Goal: Navigation & Orientation: Find specific page/section

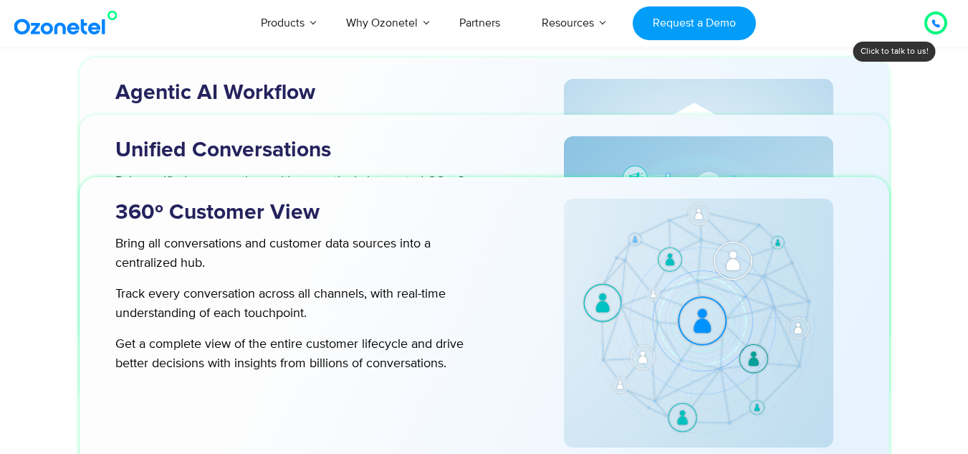
scroll to position [4784, 0]
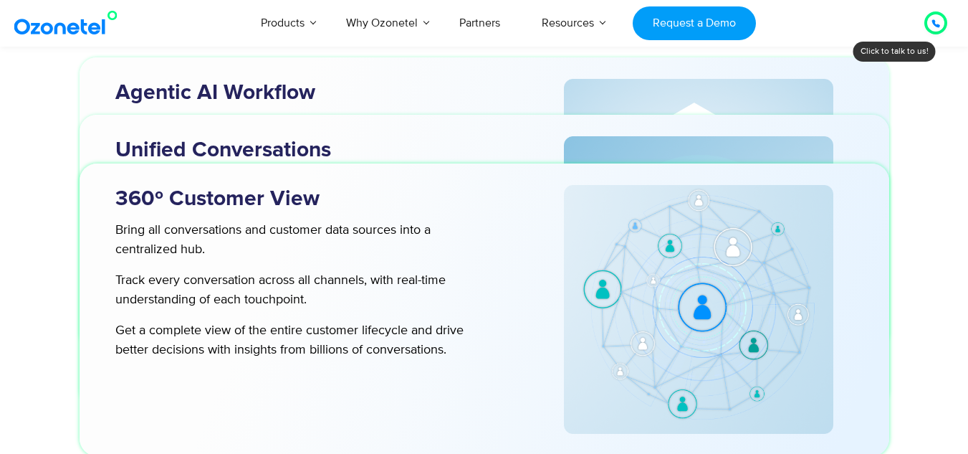
drag, startPoint x: 974, startPoint y: 25, endPoint x: 920, endPoint y: 268, distance: 248.9
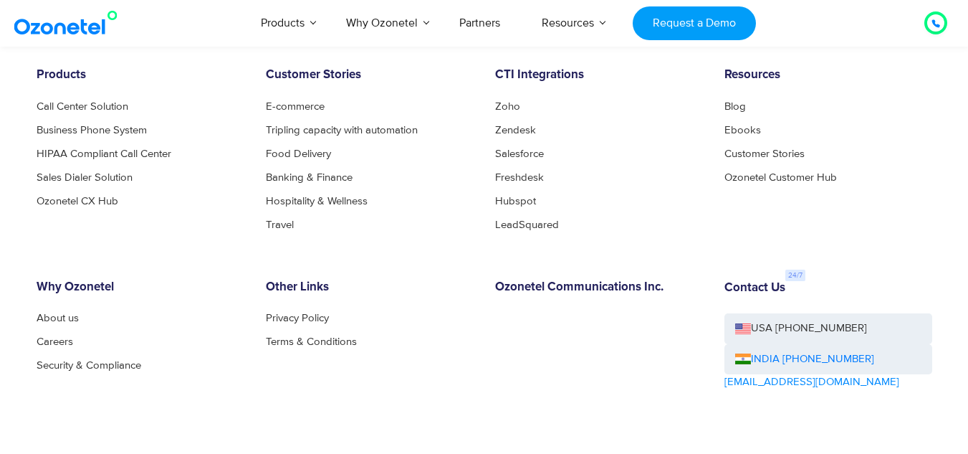
scroll to position [7868, 0]
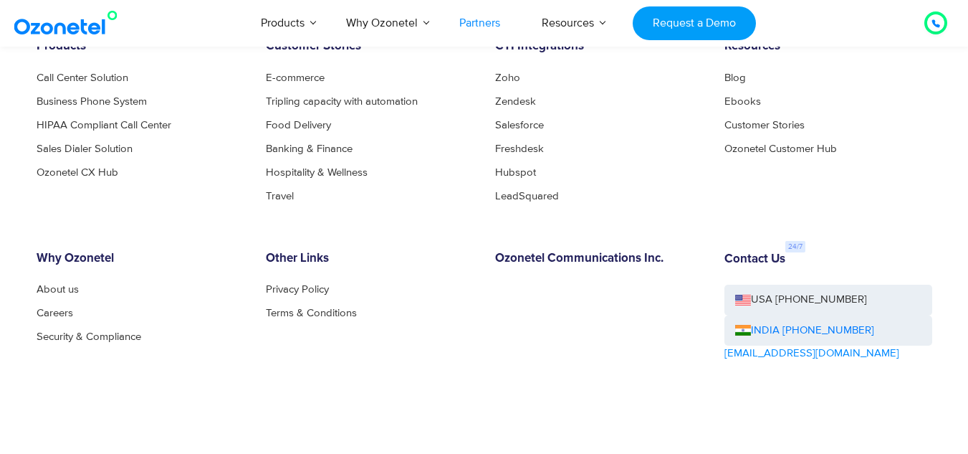
click at [475, 20] on link "Partners" at bounding box center [480, 22] width 82 height 47
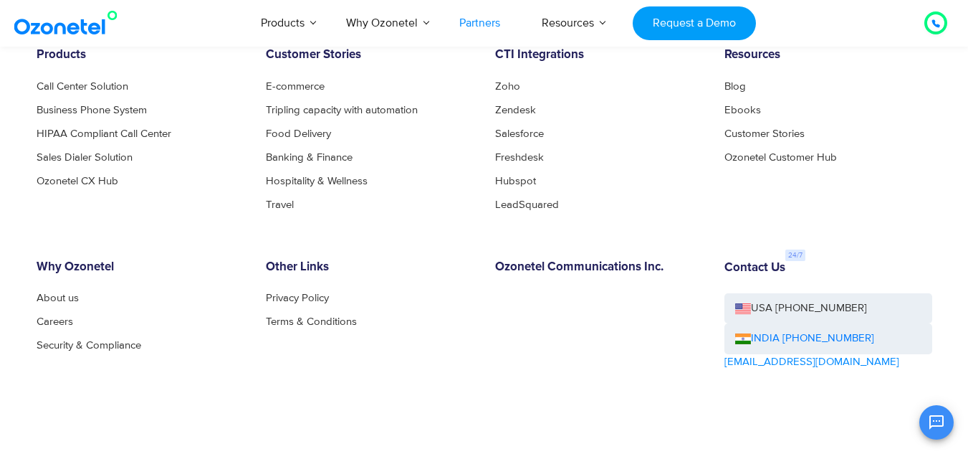
scroll to position [4132, 0]
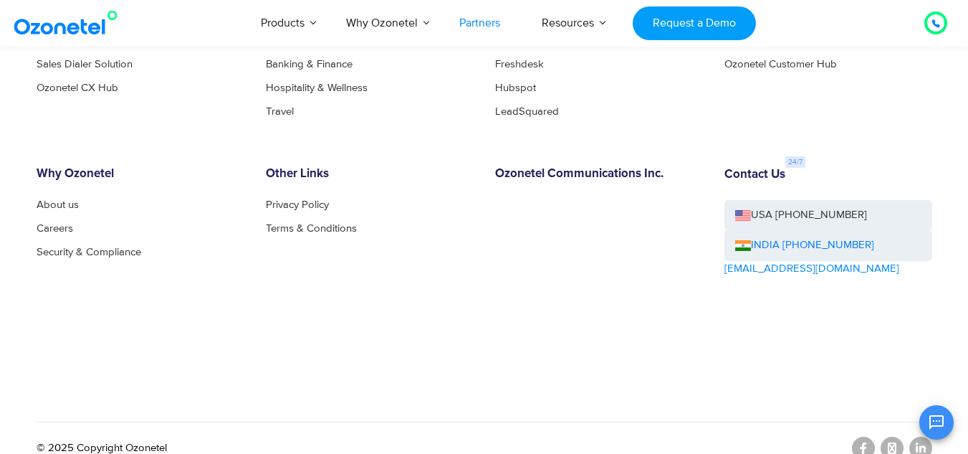
click at [52, 34] on img at bounding box center [69, 23] width 116 height 26
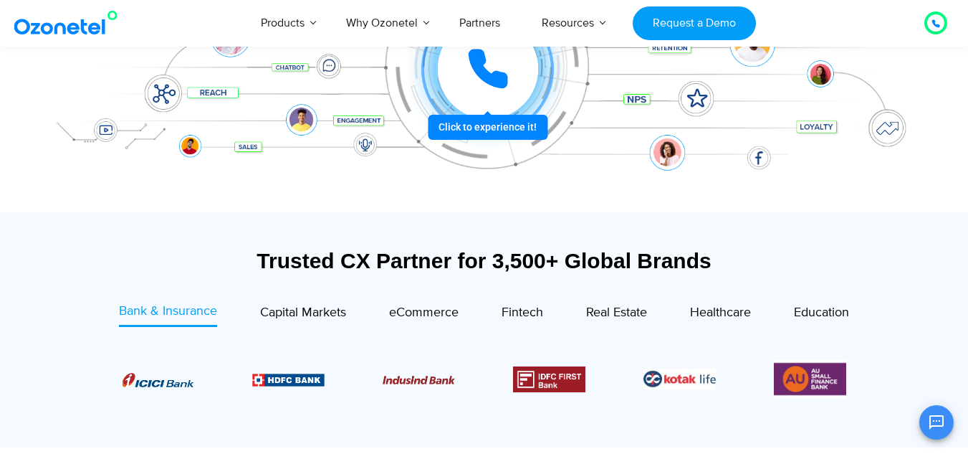
scroll to position [395, 0]
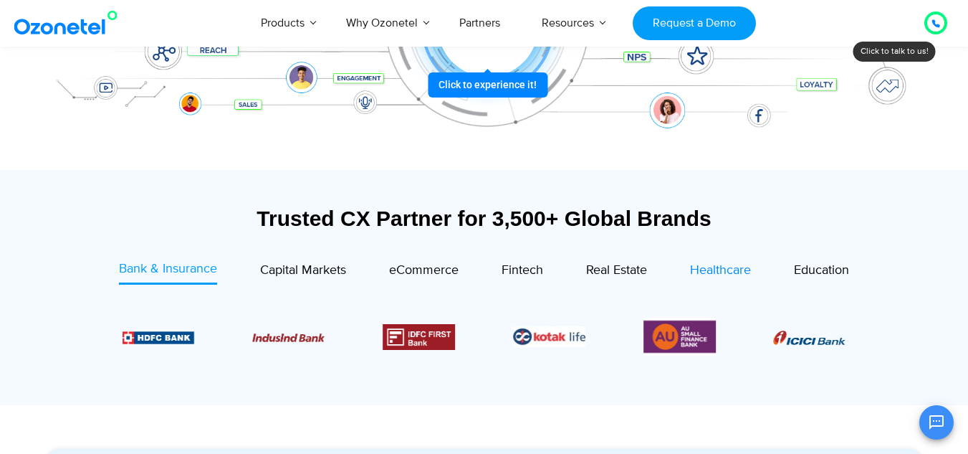
click at [728, 265] on span "Healthcare" at bounding box center [720, 270] width 61 height 16
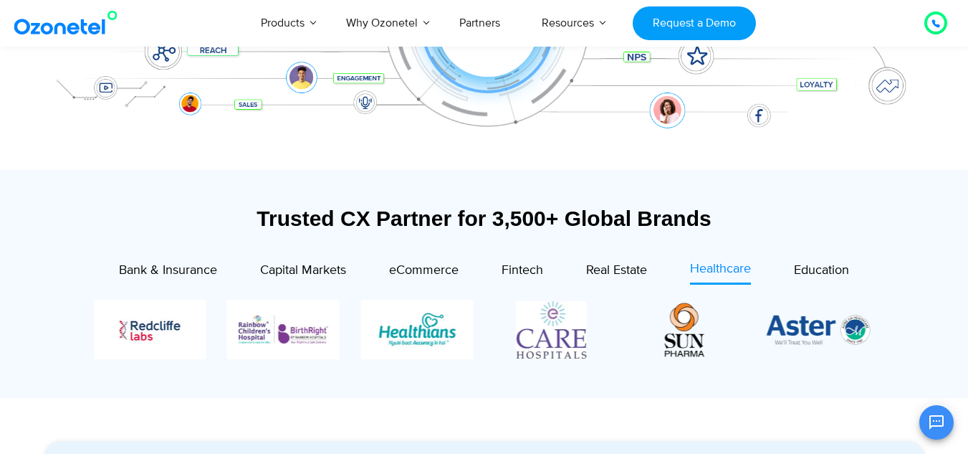
click at [724, 270] on span "Healthcare" at bounding box center [720, 269] width 61 height 16
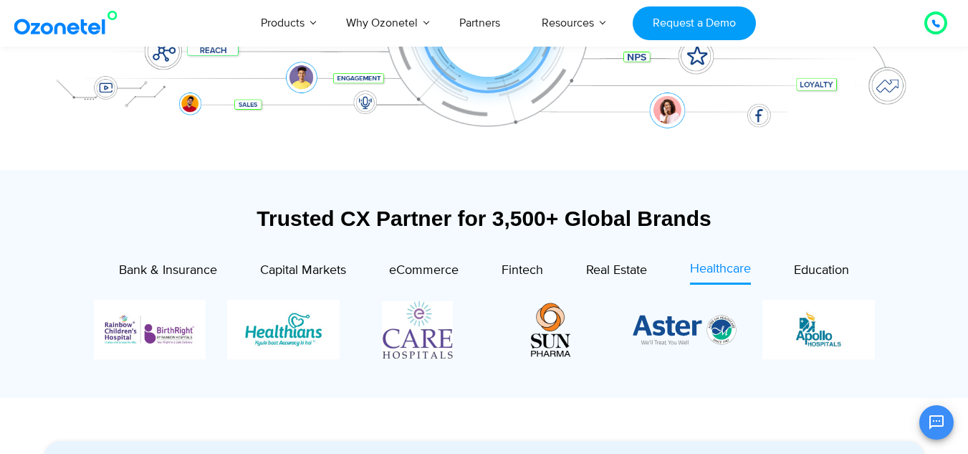
click at [724, 270] on span "Healthcare" at bounding box center [720, 269] width 61 height 16
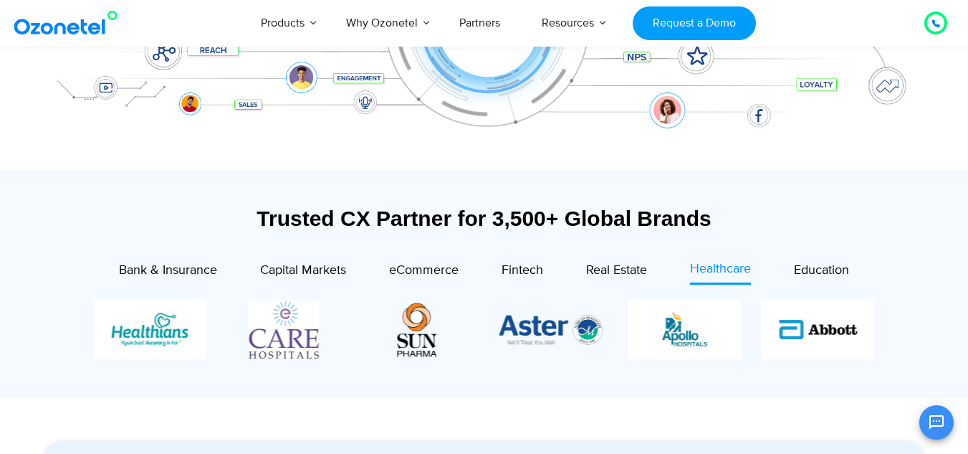
click at [724, 270] on span "Healthcare" at bounding box center [720, 269] width 61 height 16
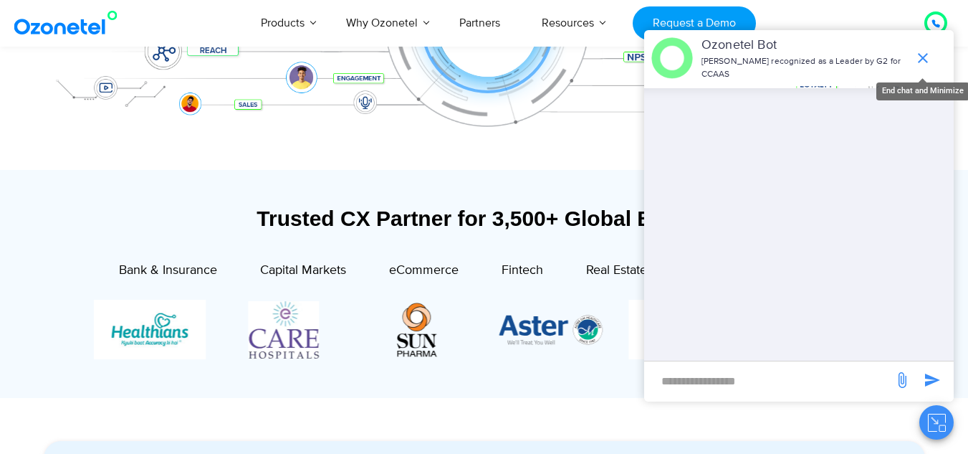
click at [927, 54] on icon "end chat or minimize" at bounding box center [923, 58] width 10 height 10
